Goal: Book appointment/travel/reservation

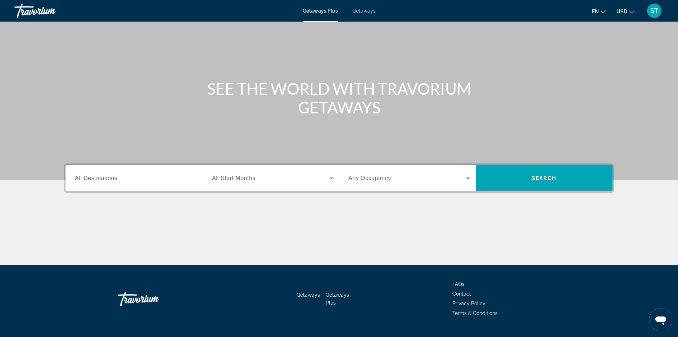
scroll to position [127, 0]
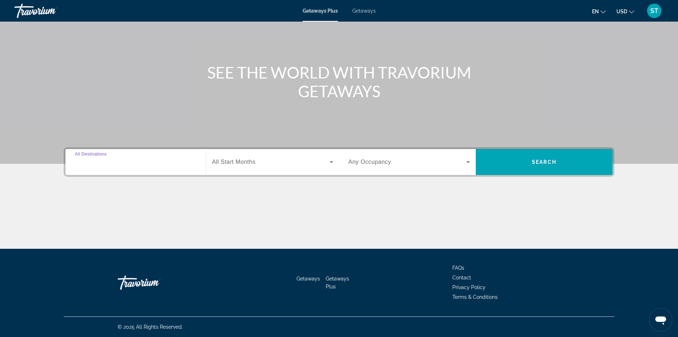
click at [86, 158] on input "Destination All Destinations" at bounding box center [136, 162] width 122 height 9
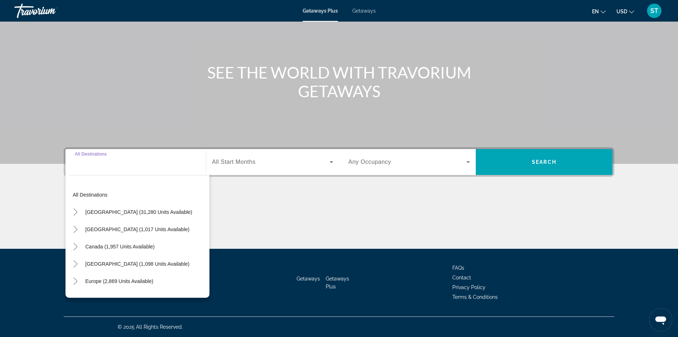
click at [86, 158] on input "Destination All Destinations" at bounding box center [136, 162] width 122 height 9
click at [122, 158] on input "Destination All Destinations" at bounding box center [136, 162] width 122 height 9
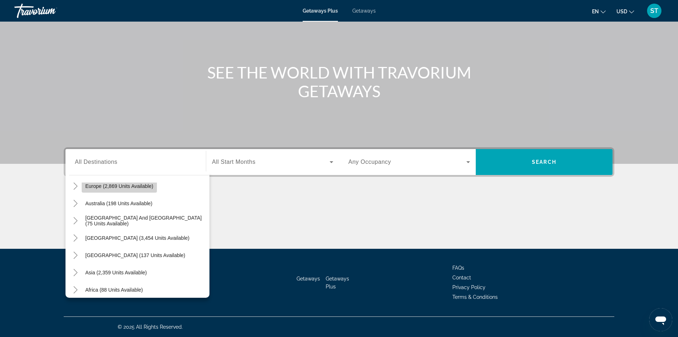
click at [85, 183] on span "Europe (2,869 units available)" at bounding box center [119, 186] width 68 height 6
type input "**********"
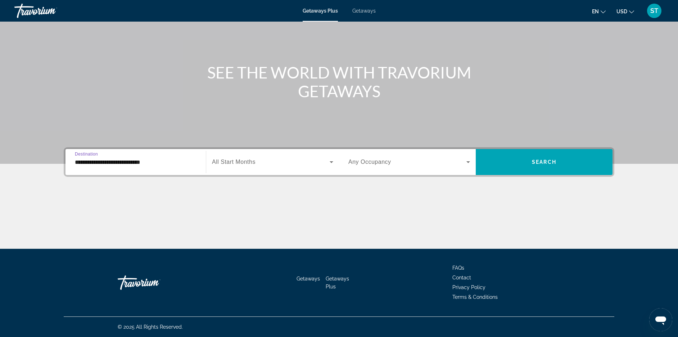
click at [253, 158] on span "Search widget" at bounding box center [271, 162] width 118 height 9
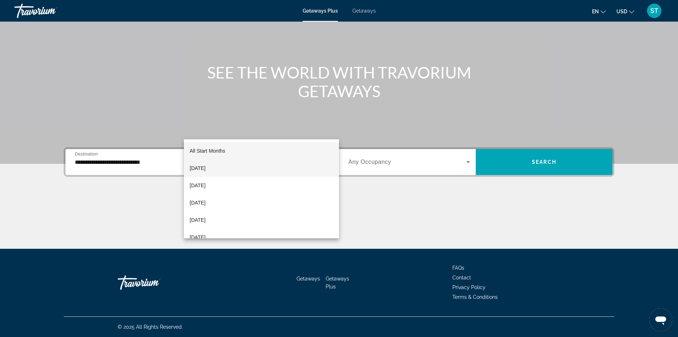
click at [205, 168] on span "[DATE]" at bounding box center [198, 168] width 16 height 9
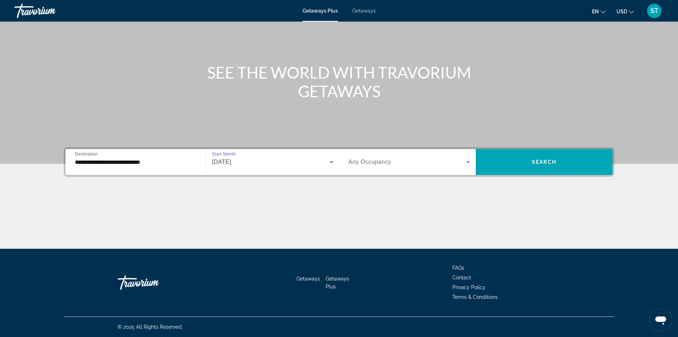
click at [373, 159] on span "Any Occupancy" at bounding box center [369, 162] width 43 height 6
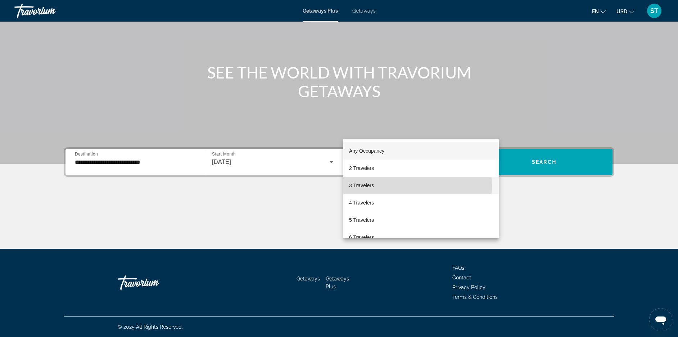
click at [369, 185] on span "3 Travelers" at bounding box center [361, 185] width 25 height 9
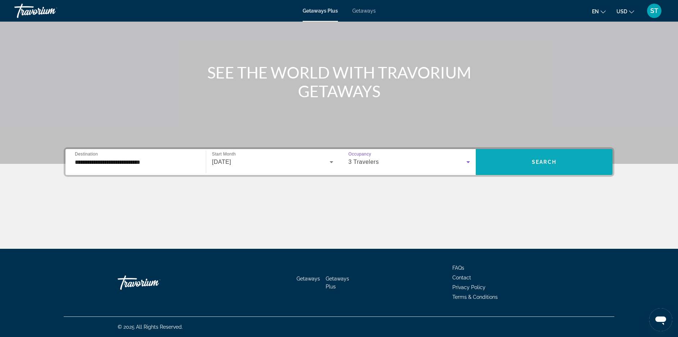
click at [556, 159] on span "Search" at bounding box center [544, 162] width 24 height 6
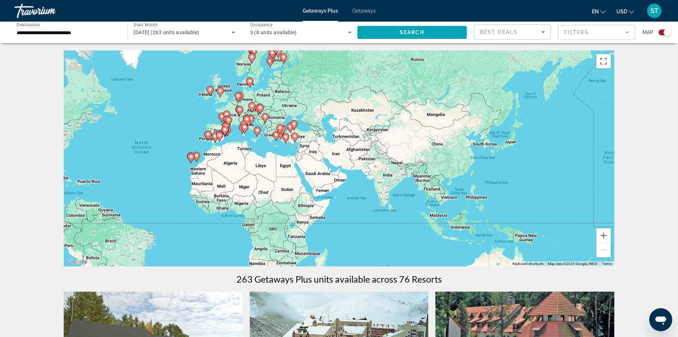
drag, startPoint x: 477, startPoint y: 151, endPoint x: 299, endPoint y: 152, distance: 177.7
click at [299, 152] on div "To activate drag with keyboard, press Alt + Enter. Once in keyboard drag state,…" at bounding box center [339, 158] width 550 height 216
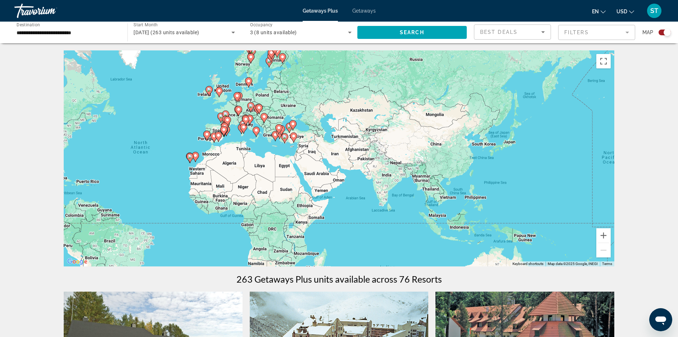
click at [311, 140] on div "To activate drag with keyboard, press Alt + Enter. Once in keyboard drag state,…" at bounding box center [339, 158] width 550 height 216
click at [610, 242] on button "Zoom in" at bounding box center [603, 235] width 14 height 14
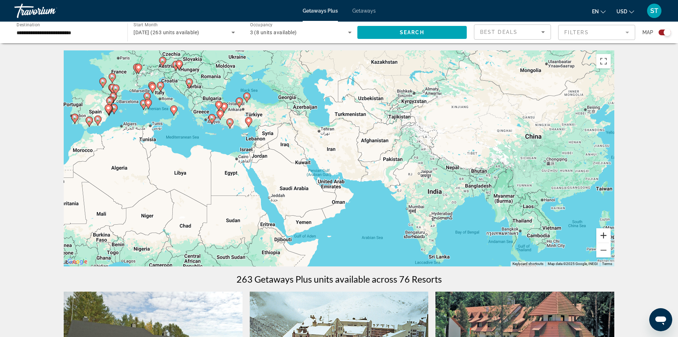
click at [610, 242] on button "Zoom in" at bounding box center [603, 235] width 14 height 14
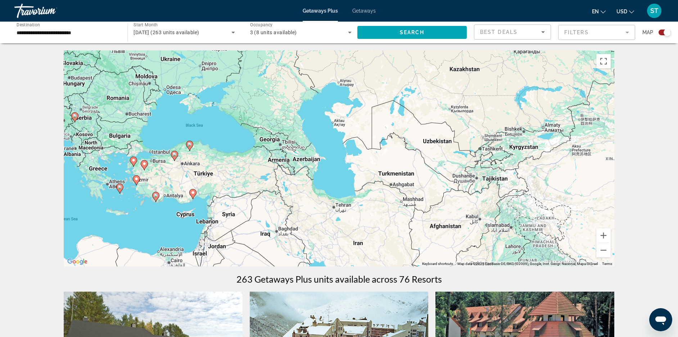
drag, startPoint x: 248, startPoint y: 95, endPoint x: 284, endPoint y: 201, distance: 112.4
click at [284, 201] on div "To activate drag with keyboard, press Alt + Enter. Once in keyboard drag state,…" at bounding box center [339, 158] width 550 height 216
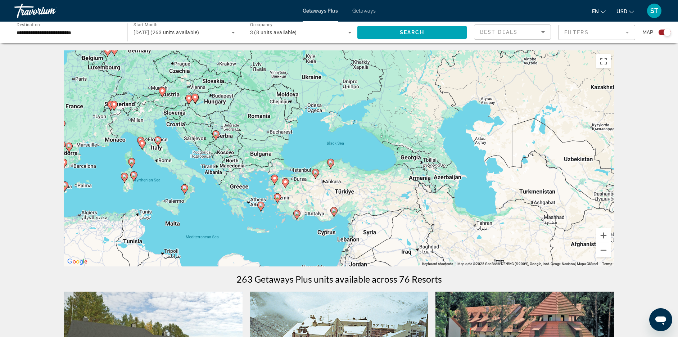
drag, startPoint x: 194, startPoint y: 182, endPoint x: 321, endPoint y: 196, distance: 127.8
click at [321, 196] on div "To activate drag with keyboard, press Alt + Enter. Once in keyboard drag state,…" at bounding box center [339, 158] width 550 height 216
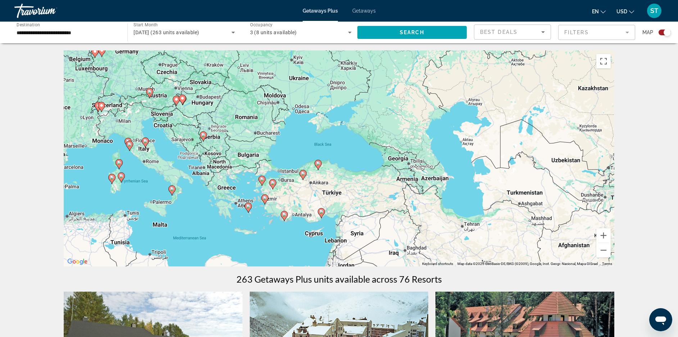
drag, startPoint x: 442, startPoint y: 185, endPoint x: 433, endPoint y: 186, distance: 9.1
click at [433, 186] on div "To activate drag with keyboard, press Alt + Enter. Once in keyboard drag state,…" at bounding box center [339, 158] width 550 height 216
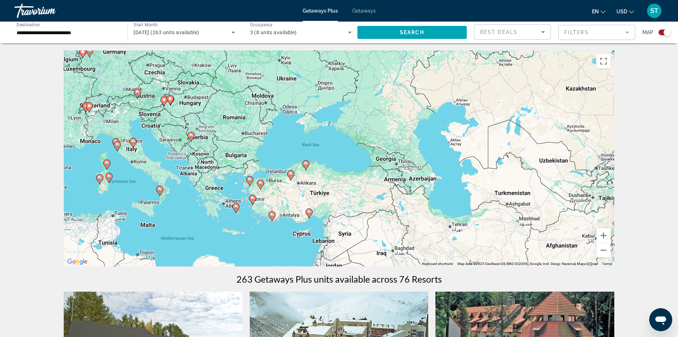
drag, startPoint x: 411, startPoint y: 186, endPoint x: 398, endPoint y: 186, distance: 13.7
click at [398, 186] on div "To activate drag with keyboard, press Alt + Enter. Once in keyboard drag state,…" at bounding box center [339, 158] width 550 height 216
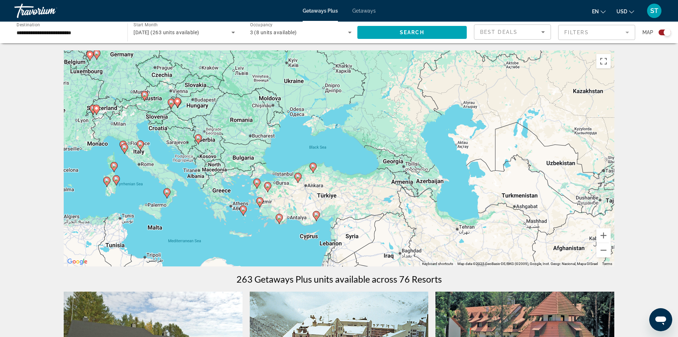
drag, startPoint x: 399, startPoint y: 189, endPoint x: 410, endPoint y: 191, distance: 11.8
click at [410, 191] on div "To activate drag with keyboard, press Alt + Enter. Once in keyboard drag state,…" at bounding box center [339, 158] width 550 height 216
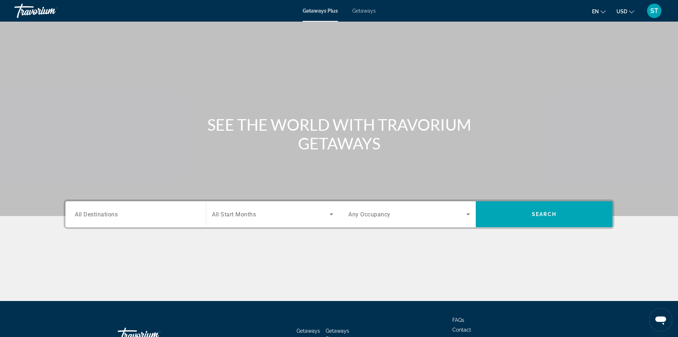
scroll to position [127, 0]
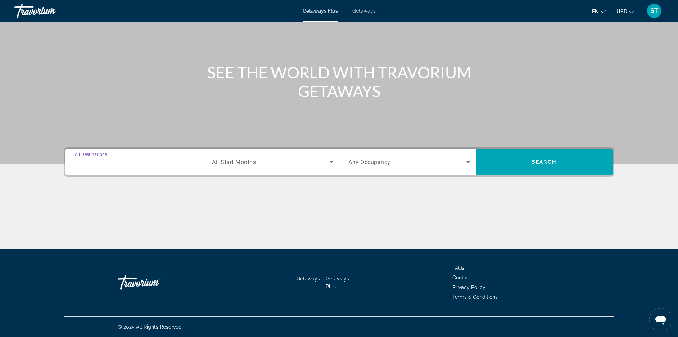
click at [96, 158] on input "Destination All Destinations" at bounding box center [136, 162] width 122 height 9
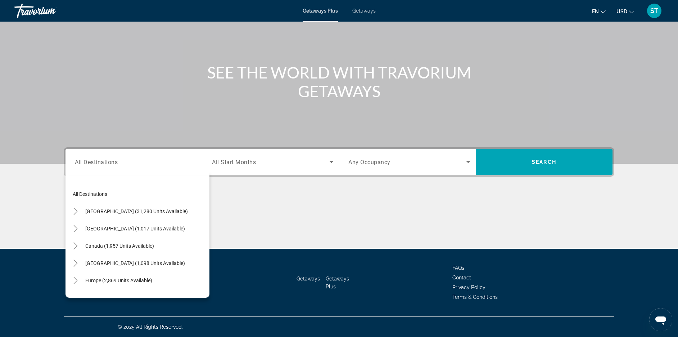
scroll to position [0, 0]
click at [155, 74] on div "Main content" at bounding box center [339, 56] width 678 height 216
